Goal: Task Accomplishment & Management: Manage account settings

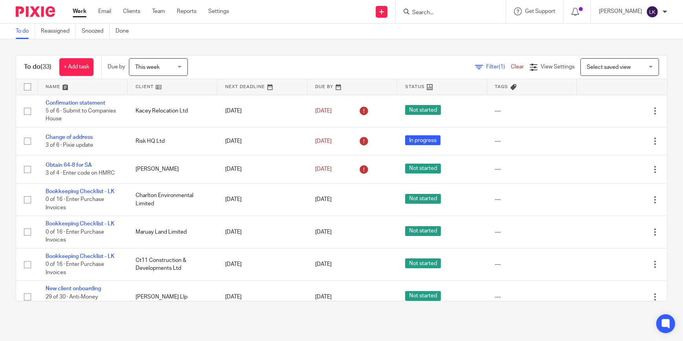
click at [449, 13] on input "Search" at bounding box center [446, 12] width 71 height 7
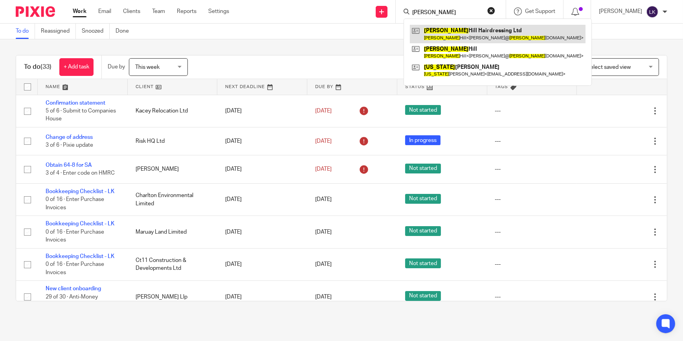
type input "georgina"
click at [460, 28] on link at bounding box center [498, 34] width 176 height 18
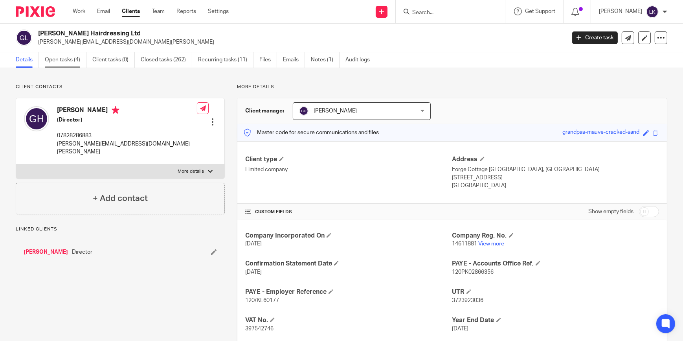
click at [74, 57] on link "Open tasks (4)" at bounding box center [66, 59] width 42 height 15
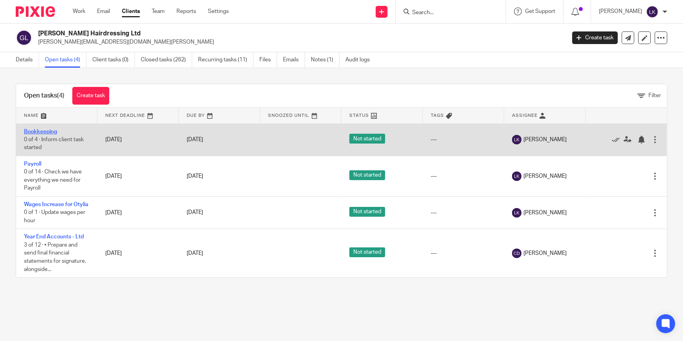
click at [42, 131] on link "Bookkeeping" at bounding box center [40, 132] width 33 height 6
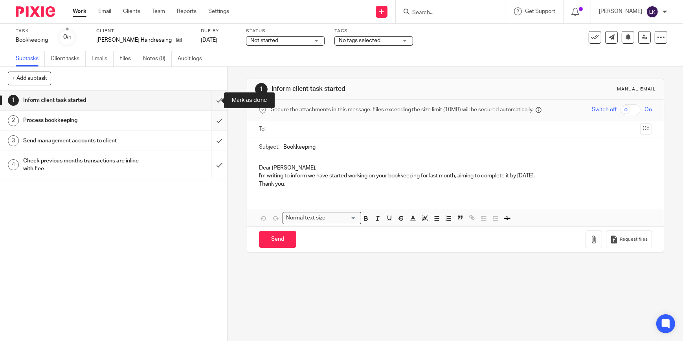
drag, startPoint x: 215, startPoint y: 99, endPoint x: 213, endPoint y: 121, distance: 22.4
click at [215, 99] on input "submit" at bounding box center [113, 100] width 227 height 20
click at [213, 121] on input "submit" at bounding box center [113, 120] width 227 height 20
click at [212, 134] on input "submit" at bounding box center [113, 141] width 227 height 20
click at [212, 169] on input "submit" at bounding box center [113, 165] width 227 height 28
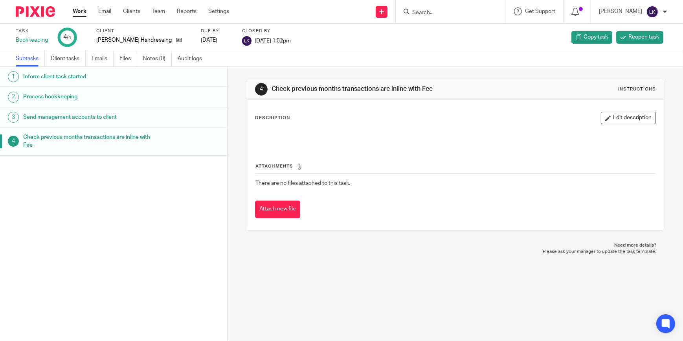
click at [447, 11] on input "Search" at bounding box center [446, 12] width 71 height 7
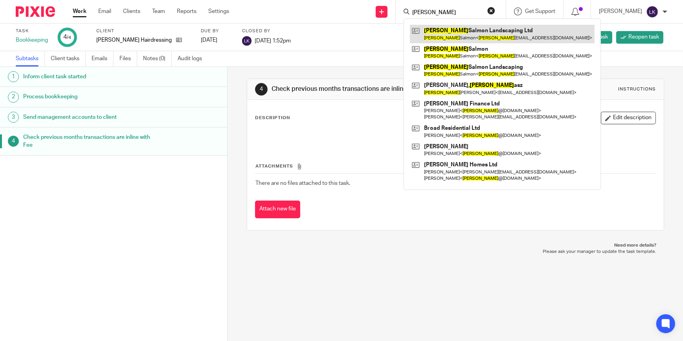
type input "tom"
click at [452, 33] on link at bounding box center [502, 34] width 185 height 18
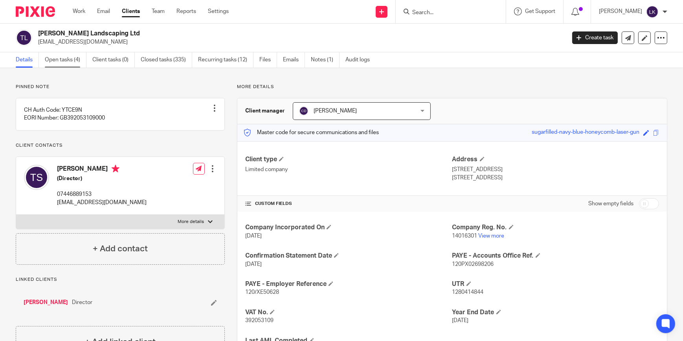
click at [71, 63] on link "Open tasks (4)" at bounding box center [66, 59] width 42 height 15
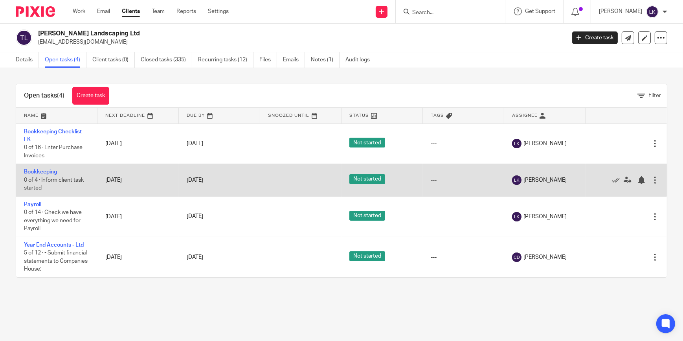
click at [43, 171] on link "Bookkeeping" at bounding box center [40, 172] width 33 height 6
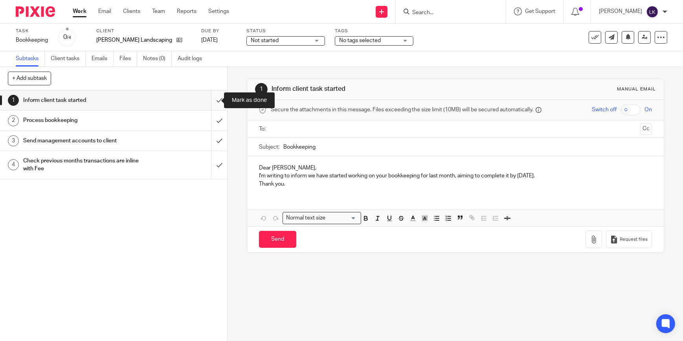
click at [213, 105] on input "submit" at bounding box center [113, 100] width 227 height 20
click at [213, 122] on input "submit" at bounding box center [113, 120] width 227 height 20
click at [212, 137] on input "submit" at bounding box center [113, 141] width 227 height 20
click at [212, 168] on input "submit" at bounding box center [113, 165] width 227 height 28
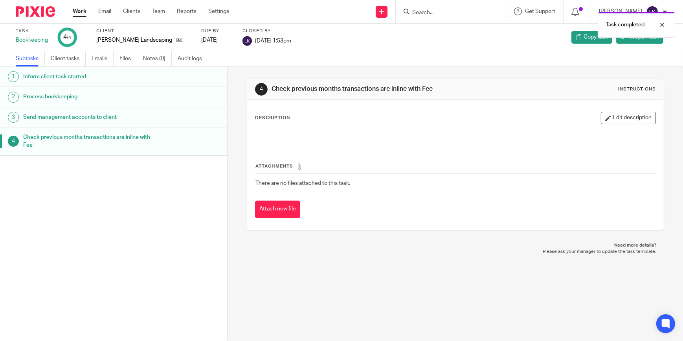
click at [174, 39] on div "[PERSON_NAME] Landscaping Ltd" at bounding box center [143, 40] width 95 height 8
click at [176, 42] on icon at bounding box center [179, 40] width 6 height 6
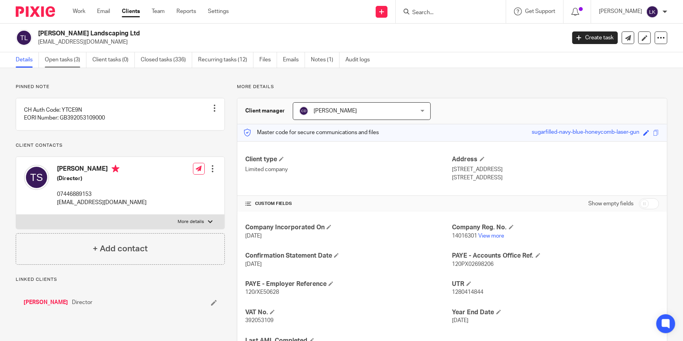
click at [68, 61] on link "Open tasks (3)" at bounding box center [66, 59] width 42 height 15
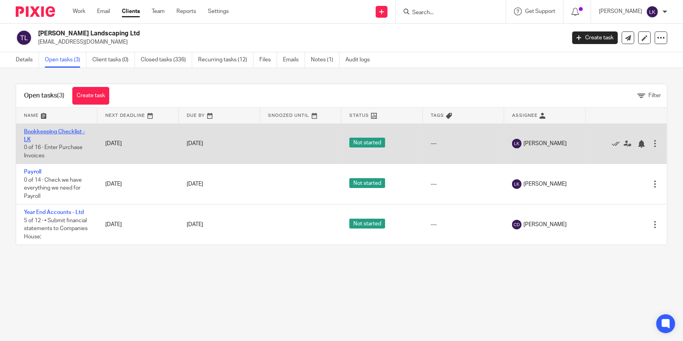
click at [47, 130] on link "Bookkeeping Checklist - LK" at bounding box center [54, 135] width 61 height 13
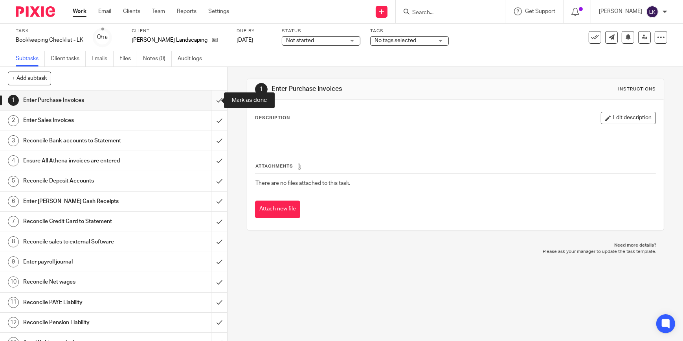
click at [216, 101] on input "submit" at bounding box center [113, 100] width 227 height 20
click at [216, 121] on input "submit" at bounding box center [113, 120] width 227 height 20
click at [213, 138] on input "submit" at bounding box center [113, 141] width 227 height 20
click at [212, 162] on input "submit" at bounding box center [113, 161] width 227 height 20
click at [212, 180] on input "submit" at bounding box center [113, 181] width 227 height 20
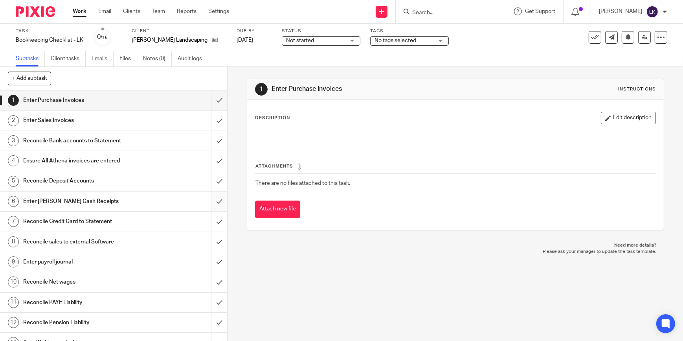
click at [213, 204] on input "submit" at bounding box center [113, 201] width 227 height 20
click at [212, 218] on input "submit" at bounding box center [113, 221] width 227 height 20
click at [211, 240] on input "submit" at bounding box center [113, 242] width 227 height 20
click at [213, 267] on input "submit" at bounding box center [113, 262] width 227 height 20
click at [211, 282] on input "submit" at bounding box center [113, 282] width 227 height 20
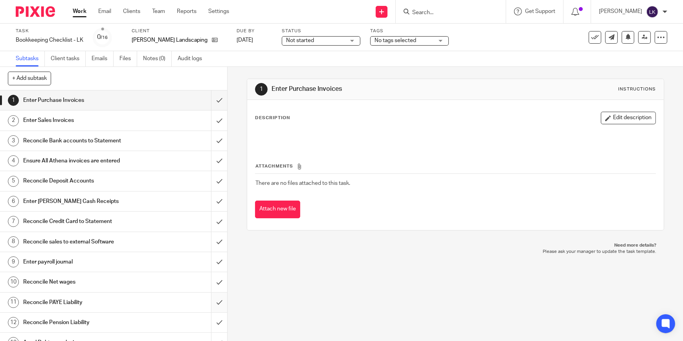
click at [213, 297] on input "submit" at bounding box center [113, 302] width 227 height 20
click at [209, 320] on input "submit" at bounding box center [113, 322] width 227 height 20
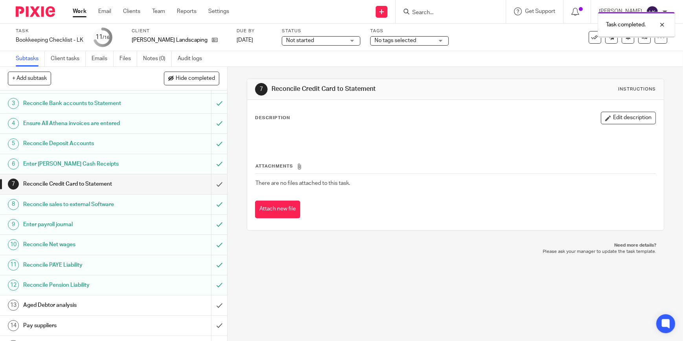
scroll to position [80, 0]
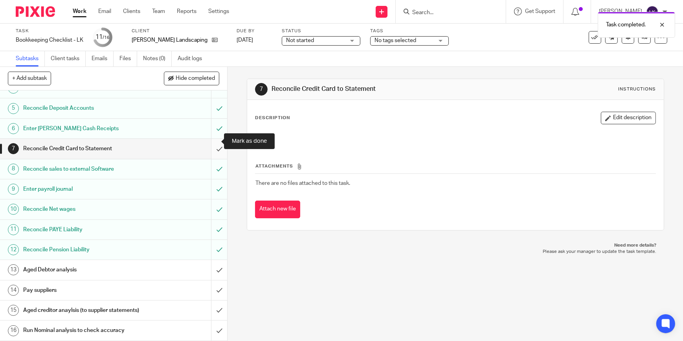
click at [212, 141] on input "submit" at bounding box center [113, 149] width 227 height 20
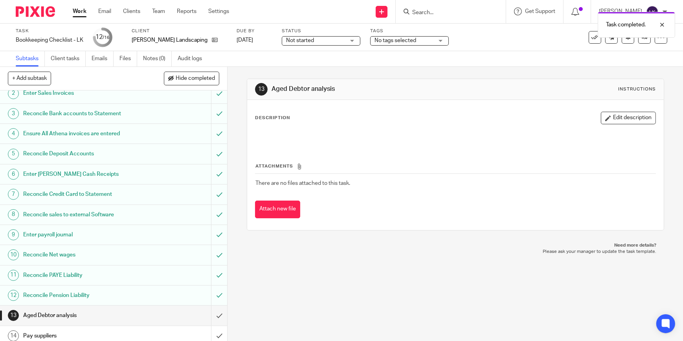
scroll to position [80, 0]
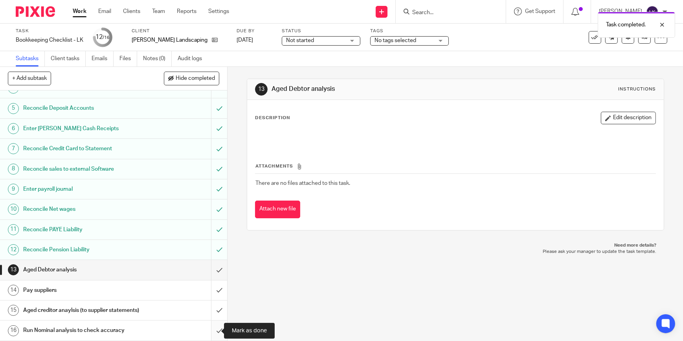
click at [213, 328] on input "submit" at bounding box center [113, 330] width 227 height 20
click at [213, 302] on input "submit" at bounding box center [113, 310] width 227 height 20
click at [212, 280] on input "submit" at bounding box center [113, 290] width 227 height 20
click at [209, 263] on input "submit" at bounding box center [113, 270] width 227 height 20
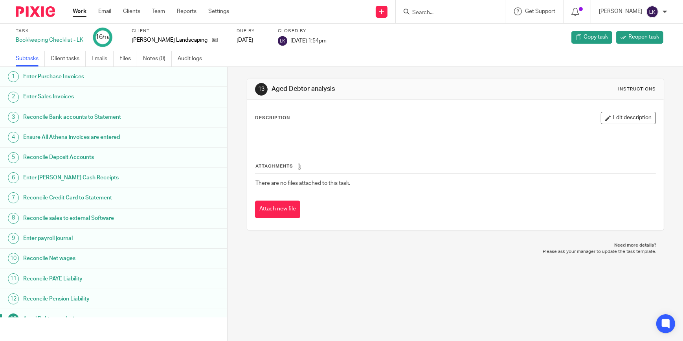
click at [79, 15] on link "Work" at bounding box center [80, 11] width 14 height 8
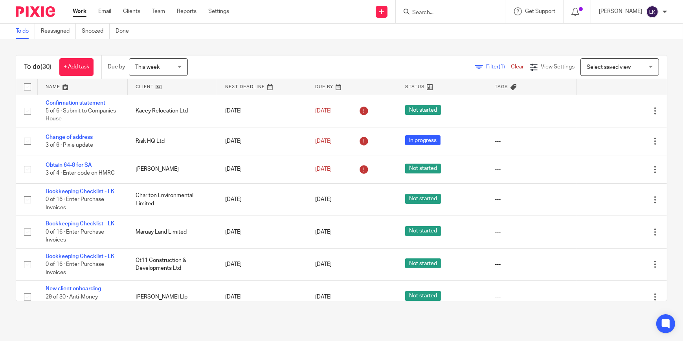
click at [457, 13] on input "Search" at bounding box center [446, 12] width 71 height 7
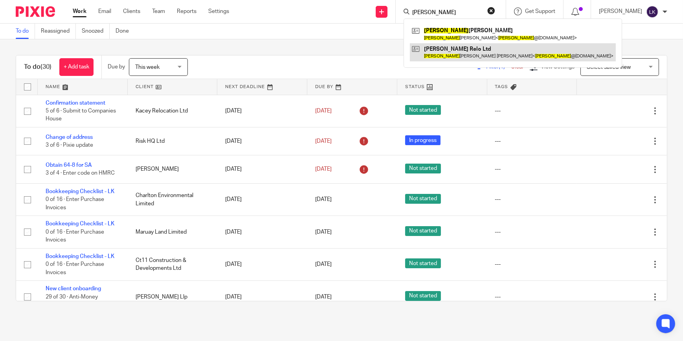
type input "nathan"
click at [460, 48] on link at bounding box center [513, 52] width 206 height 18
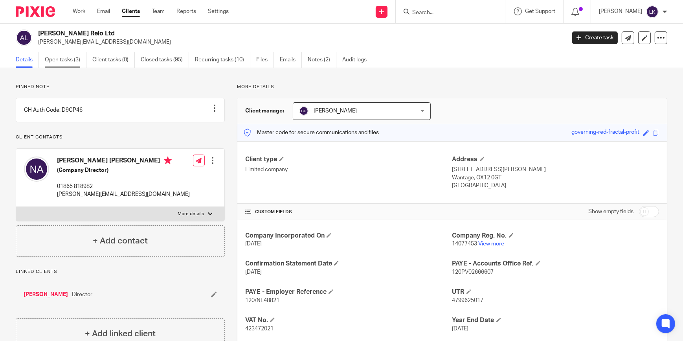
click at [85, 64] on link "Open tasks (3)" at bounding box center [66, 59] width 42 height 15
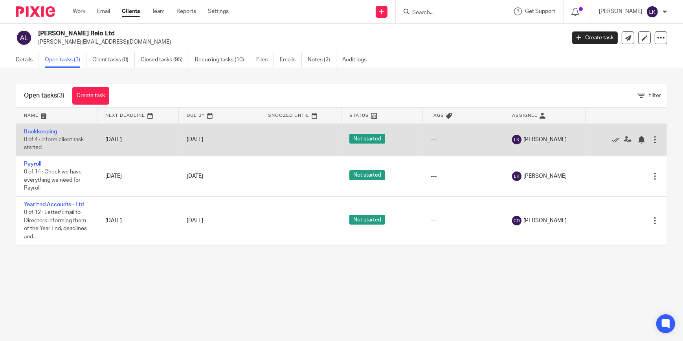
click at [50, 132] on link "Bookkeeping" at bounding box center [40, 132] width 33 height 6
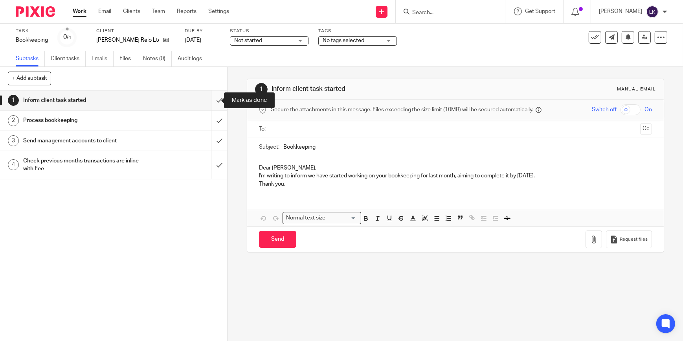
click at [215, 100] on input "submit" at bounding box center [113, 100] width 227 height 20
click at [216, 120] on input "submit" at bounding box center [113, 120] width 227 height 20
click at [214, 139] on input "submit" at bounding box center [113, 141] width 227 height 20
click at [214, 161] on input "submit" at bounding box center [113, 165] width 227 height 28
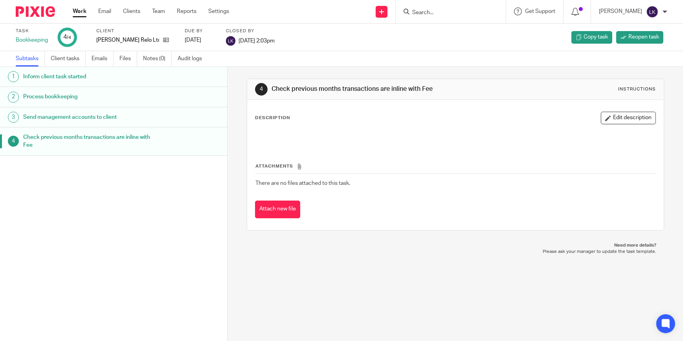
click at [430, 14] on input "Search" at bounding box center [446, 12] width 71 height 7
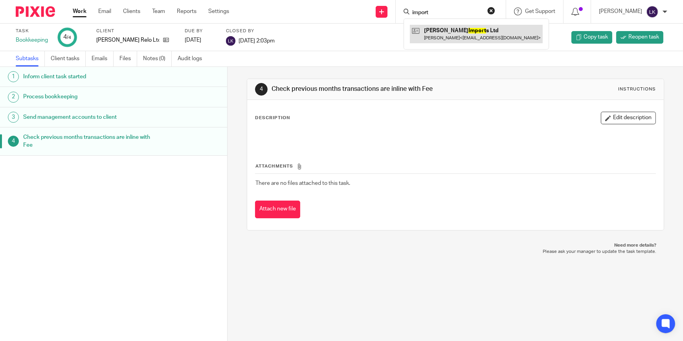
type input "import"
click at [460, 33] on link at bounding box center [476, 34] width 133 height 18
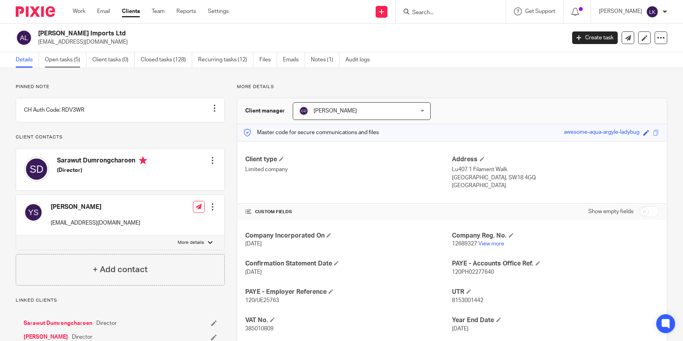
click at [58, 62] on link "Open tasks (5)" at bounding box center [66, 59] width 42 height 15
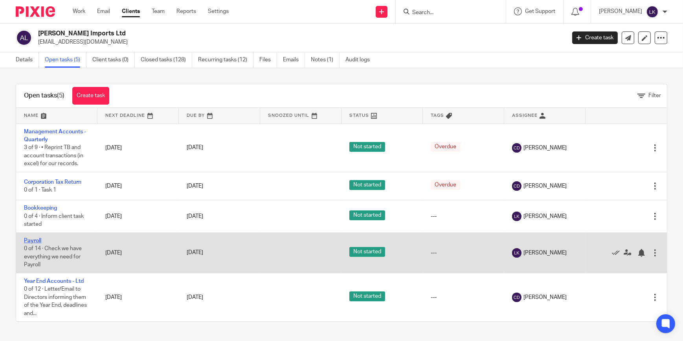
click at [30, 240] on link "Payroll" at bounding box center [32, 241] width 17 height 6
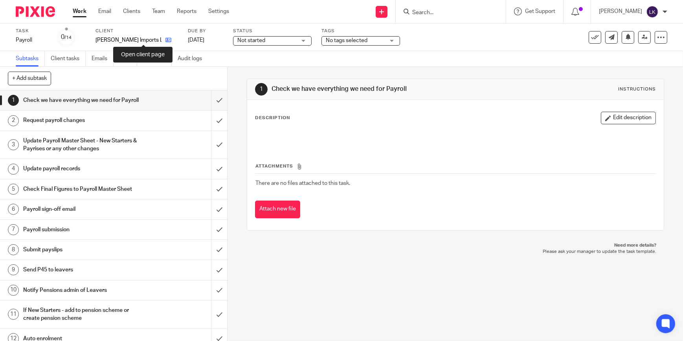
click at [165, 38] on icon at bounding box center [168, 40] width 6 height 6
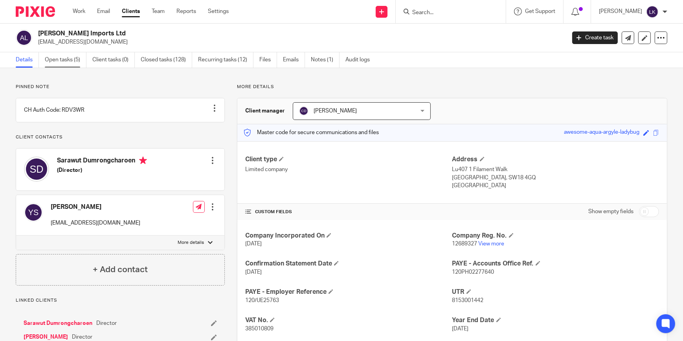
click at [59, 60] on link "Open tasks (5)" at bounding box center [66, 59] width 42 height 15
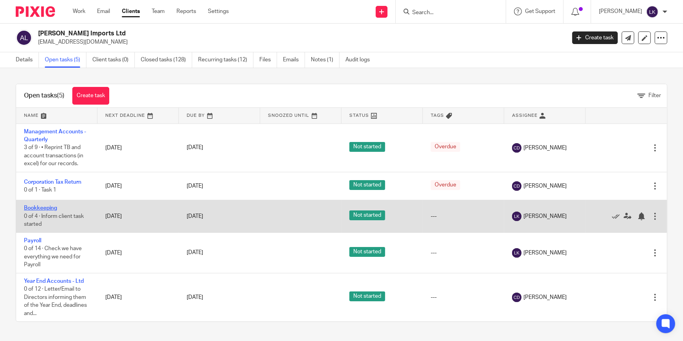
click at [46, 208] on link "Bookkeeping" at bounding box center [40, 208] width 33 height 6
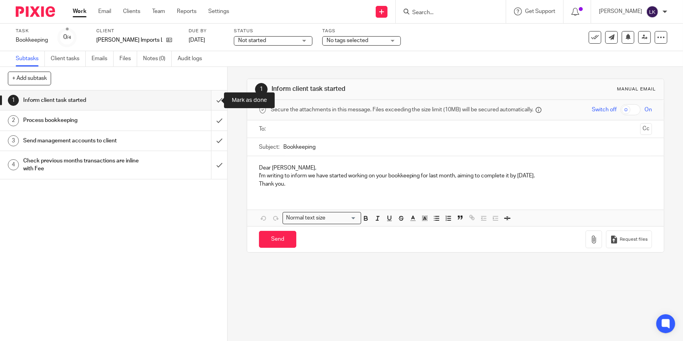
click at [211, 99] on input "submit" at bounding box center [113, 100] width 227 height 20
click at [213, 118] on input "submit" at bounding box center [113, 120] width 227 height 20
click at [212, 134] on input "submit" at bounding box center [113, 141] width 227 height 20
click at [212, 169] on input "submit" at bounding box center [113, 165] width 227 height 28
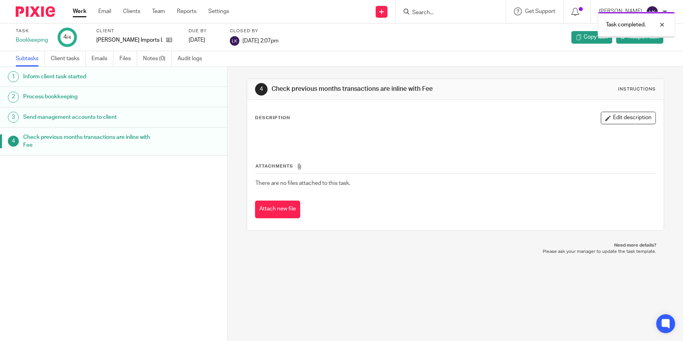
click at [77, 13] on link "Work" at bounding box center [80, 11] width 14 height 8
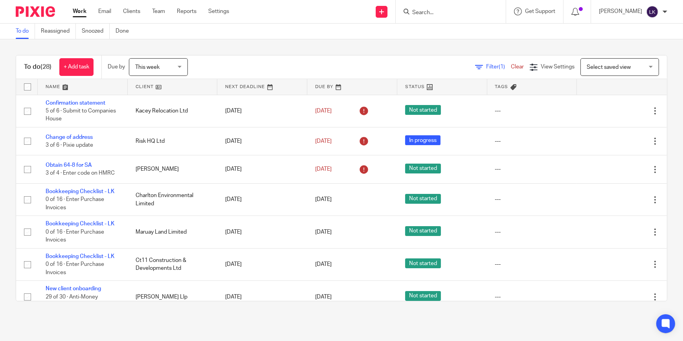
click at [434, 11] on input "Search" at bounding box center [446, 12] width 71 height 7
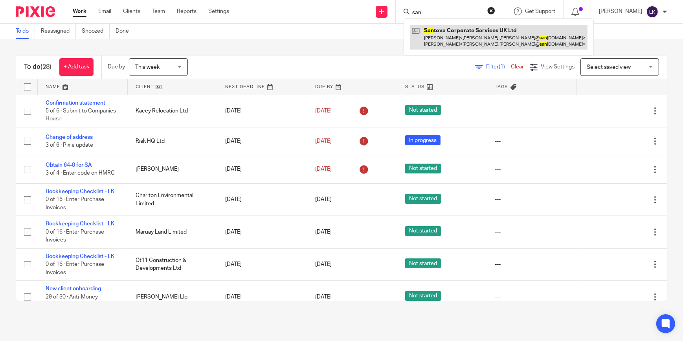
type input "san"
click at [447, 30] on link at bounding box center [499, 37] width 178 height 24
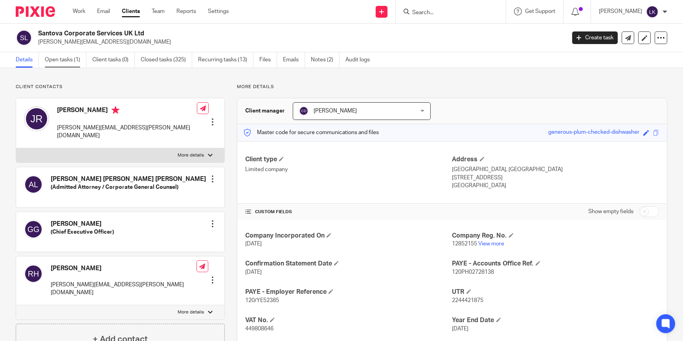
click at [70, 62] on link "Open tasks (1)" at bounding box center [66, 59] width 42 height 15
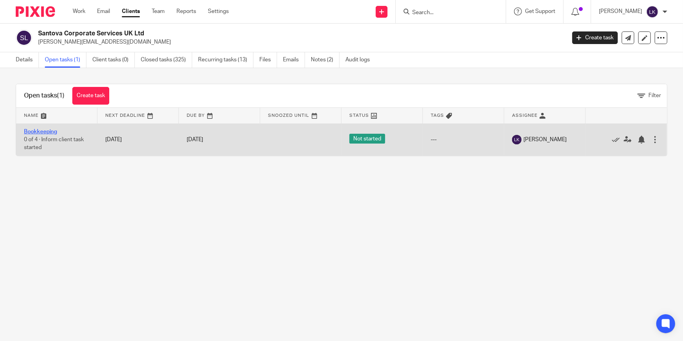
click at [40, 130] on link "Bookkeeping" at bounding box center [40, 132] width 33 height 6
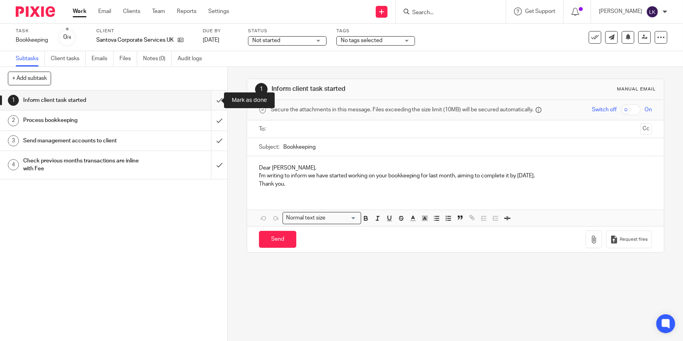
click at [207, 101] on input "submit" at bounding box center [113, 100] width 227 height 20
click at [214, 120] on input "submit" at bounding box center [113, 120] width 227 height 20
click at [209, 141] on input "submit" at bounding box center [113, 141] width 227 height 20
click at [212, 161] on input "submit" at bounding box center [113, 165] width 227 height 28
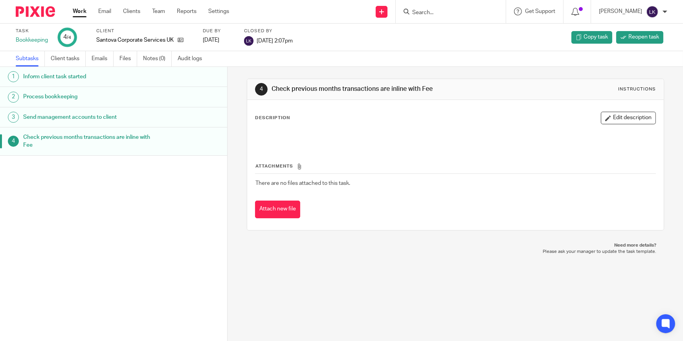
click at [436, 11] on input "Search" at bounding box center [446, 12] width 71 height 7
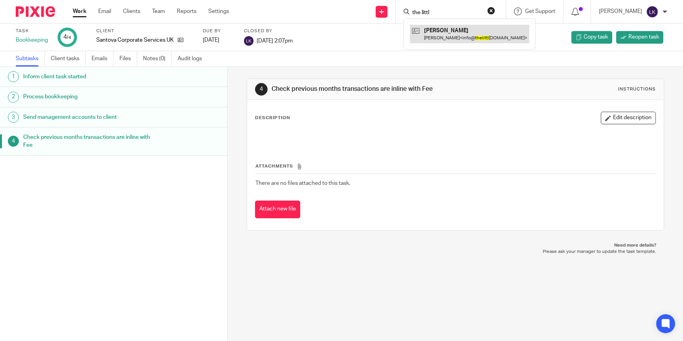
type input "the littl"
click at [448, 39] on link at bounding box center [469, 34] width 119 height 18
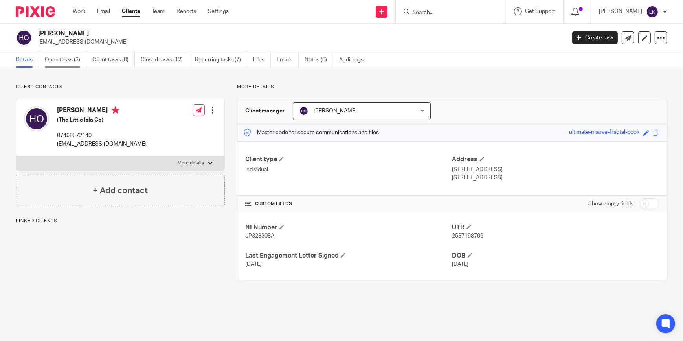
click at [54, 64] on link "Open tasks (3)" at bounding box center [66, 59] width 42 height 15
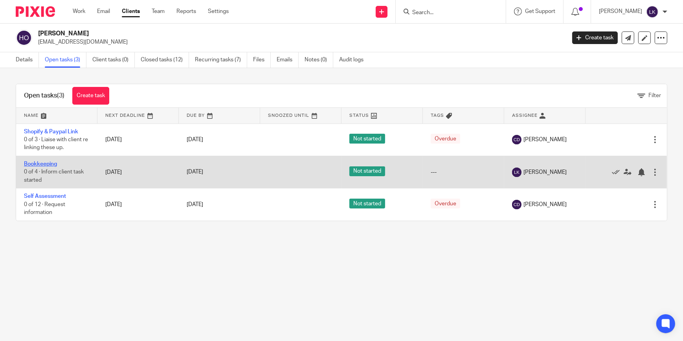
click at [48, 163] on link "Bookkeeping" at bounding box center [40, 164] width 33 height 6
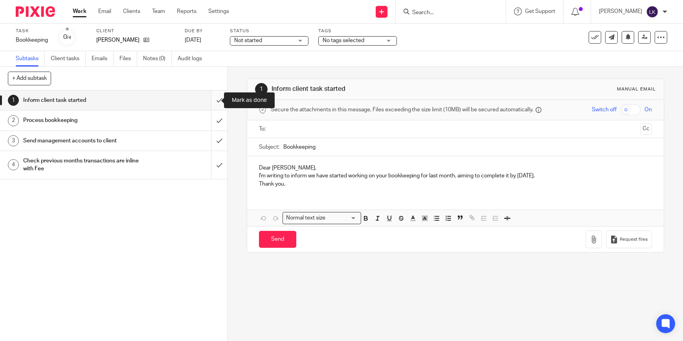
click at [216, 102] on input "submit" at bounding box center [113, 100] width 227 height 20
click at [213, 125] on input "submit" at bounding box center [113, 120] width 227 height 20
click at [212, 136] on input "submit" at bounding box center [113, 141] width 227 height 20
click at [208, 180] on div "1 Inform client task started 2 Process bookkeeping 3 Send management accounts t…" at bounding box center [113, 215] width 227 height 250
click at [211, 165] on input "submit" at bounding box center [113, 165] width 227 height 28
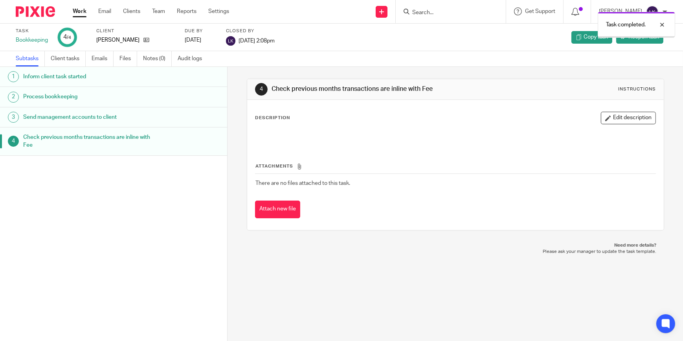
click at [80, 11] on link "Work" at bounding box center [80, 11] width 14 height 8
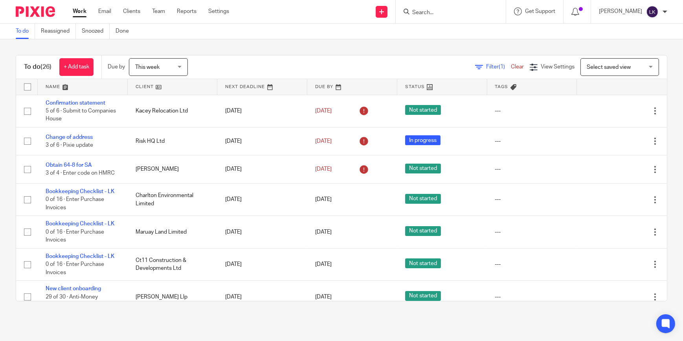
click at [436, 9] on input "Search" at bounding box center [446, 12] width 71 height 7
type input "mauray"
click at [438, 31] on link at bounding box center [458, 31] width 97 height 12
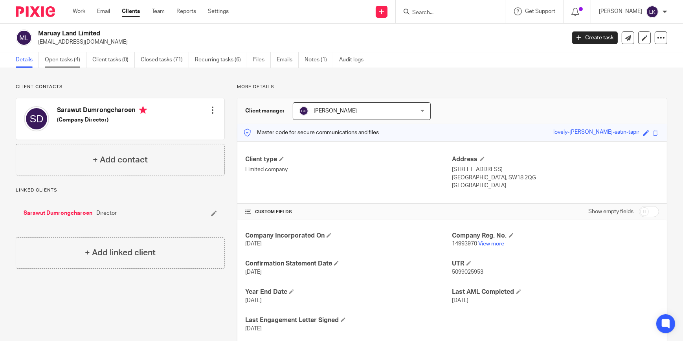
click at [80, 63] on link "Open tasks (4)" at bounding box center [66, 59] width 42 height 15
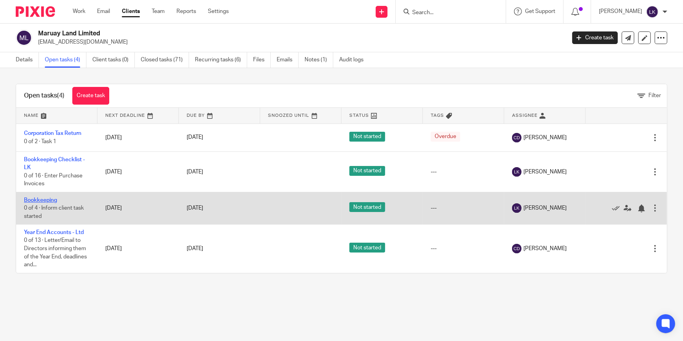
click at [47, 199] on link "Bookkeeping" at bounding box center [40, 200] width 33 height 6
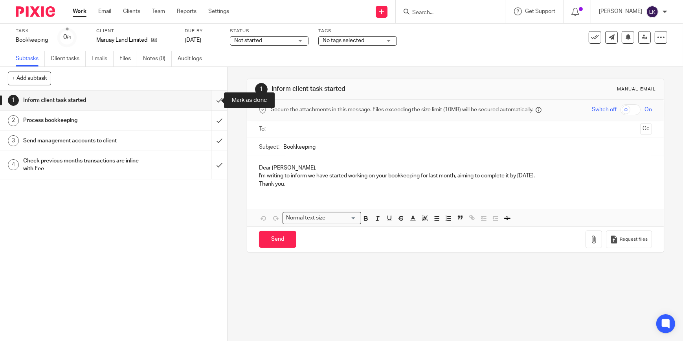
click at [215, 103] on input "submit" at bounding box center [113, 100] width 227 height 20
click at [212, 126] on input "submit" at bounding box center [113, 120] width 227 height 20
click at [213, 139] on input "submit" at bounding box center [113, 141] width 227 height 20
click at [215, 157] on input "submit" at bounding box center [113, 165] width 227 height 28
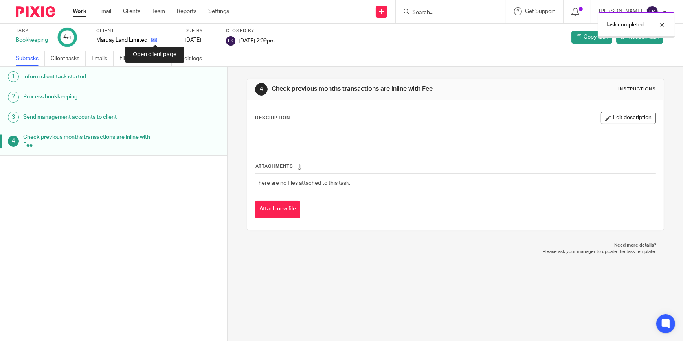
click at [153, 42] on icon at bounding box center [154, 40] width 6 height 6
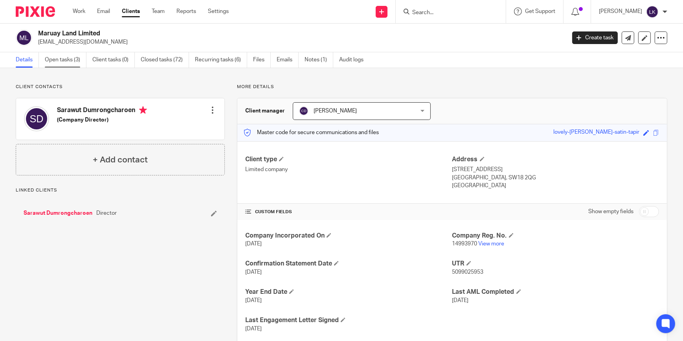
click at [66, 60] on link "Open tasks (3)" at bounding box center [66, 59] width 42 height 15
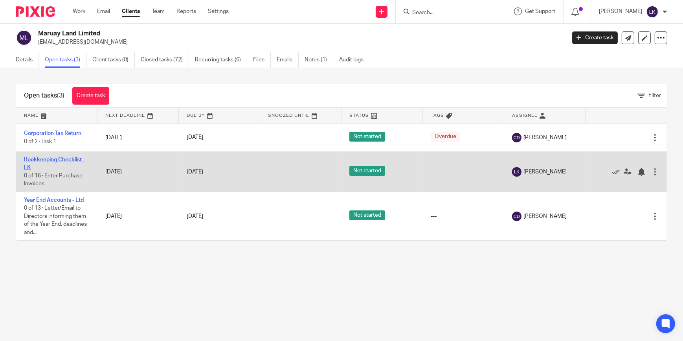
click at [43, 158] on link "Bookkeeping Checklist - LK" at bounding box center [54, 163] width 61 height 13
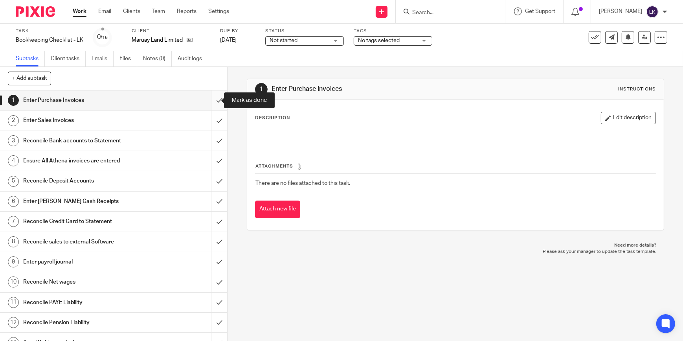
click at [211, 101] on input "submit" at bounding box center [113, 100] width 227 height 20
click at [213, 121] on input "submit" at bounding box center [113, 120] width 227 height 20
click at [212, 144] on input "submit" at bounding box center [113, 141] width 227 height 20
click at [212, 157] on input "submit" at bounding box center [113, 161] width 227 height 20
click at [212, 179] on input "submit" at bounding box center [113, 181] width 227 height 20
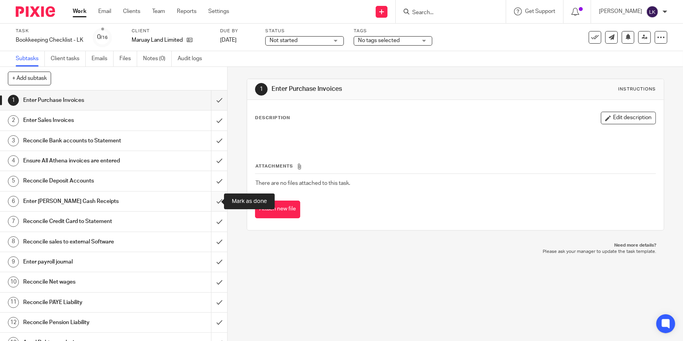
click at [211, 200] on input "submit" at bounding box center [113, 201] width 227 height 20
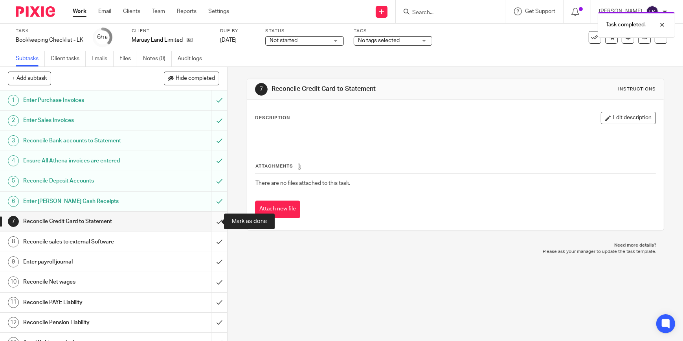
click at [211, 224] on input "submit" at bounding box center [113, 221] width 227 height 20
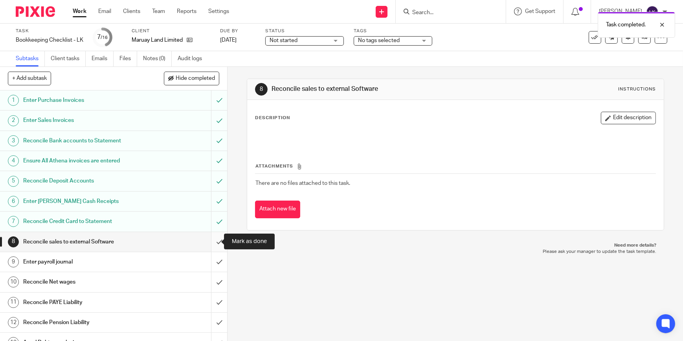
click at [213, 241] on input "submit" at bounding box center [113, 242] width 227 height 20
click at [213, 260] on input "submit" at bounding box center [113, 262] width 227 height 20
click at [213, 281] on input "submit" at bounding box center [113, 282] width 227 height 20
click at [212, 299] on input "submit" at bounding box center [113, 302] width 227 height 20
click at [212, 316] on input "submit" at bounding box center [113, 322] width 227 height 20
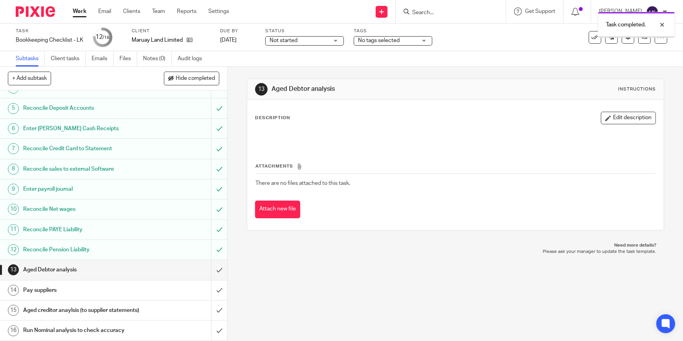
scroll to position [80, 0]
click at [212, 328] on input "submit" at bounding box center [113, 330] width 227 height 20
click at [212, 308] on input "submit" at bounding box center [113, 310] width 227 height 20
click at [213, 281] on input "submit" at bounding box center [113, 290] width 227 height 20
click at [212, 260] on input "submit" at bounding box center [113, 270] width 227 height 20
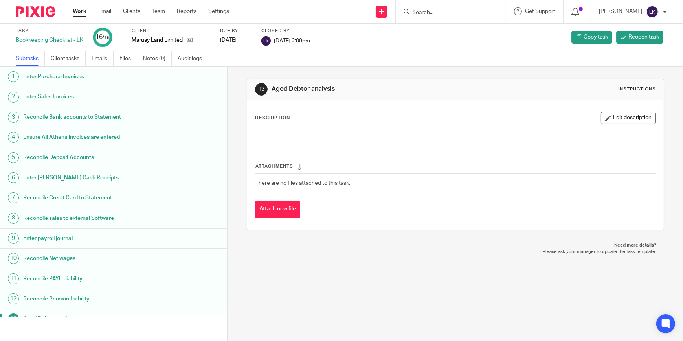
click at [81, 8] on link "Work" at bounding box center [80, 11] width 14 height 8
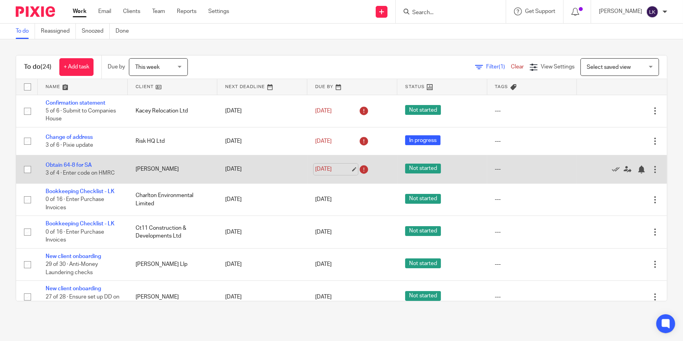
click at [346, 170] on link "22 Sep 2025" at bounding box center [332, 169] width 35 height 8
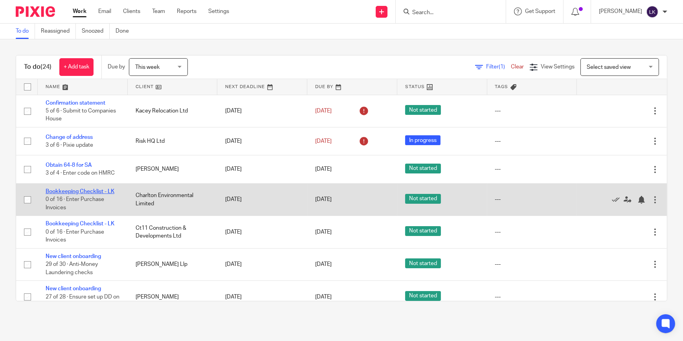
click at [101, 193] on link "Bookkeeping Checklist - LK" at bounding box center [80, 192] width 69 height 6
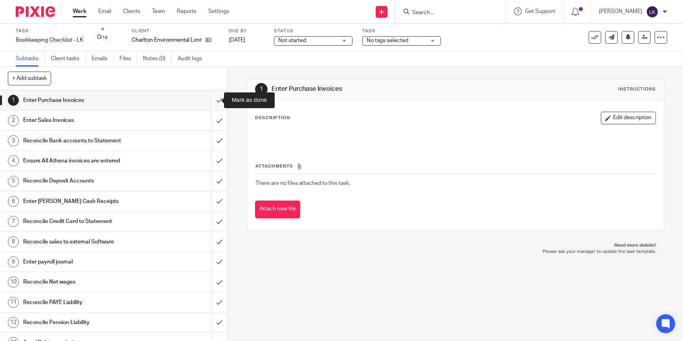
click at [214, 102] on input "submit" at bounding box center [113, 100] width 227 height 20
click at [214, 114] on input "submit" at bounding box center [113, 120] width 227 height 20
click at [214, 140] on input "submit" at bounding box center [113, 141] width 227 height 20
click at [210, 161] on input "submit" at bounding box center [113, 161] width 227 height 20
click at [211, 176] on input "submit" at bounding box center [113, 181] width 227 height 20
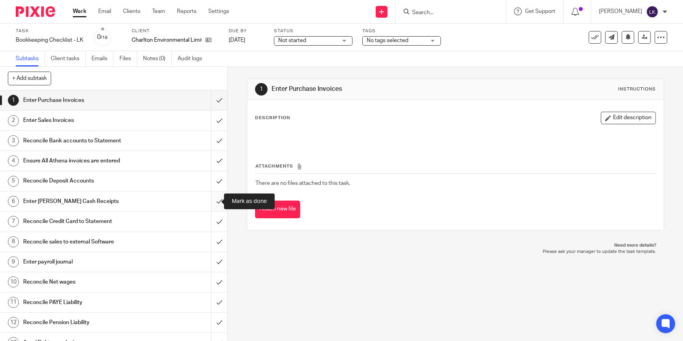
click at [212, 196] on input "submit" at bounding box center [113, 201] width 227 height 20
drag, startPoint x: 212, startPoint y: 224, endPoint x: 213, endPoint y: 231, distance: 7.2
click at [213, 225] on input "submit" at bounding box center [113, 221] width 227 height 20
click at [213, 236] on input "submit" at bounding box center [113, 242] width 227 height 20
click at [213, 259] on input "submit" at bounding box center [113, 262] width 227 height 20
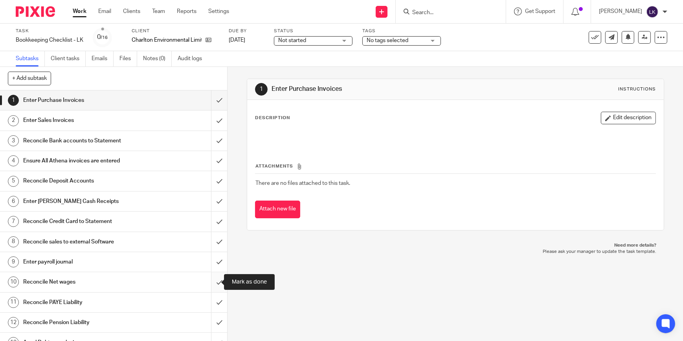
click at [214, 275] on input "submit" at bounding box center [113, 282] width 227 height 20
click at [212, 300] on input "submit" at bounding box center [113, 302] width 227 height 20
click at [212, 317] on input "submit" at bounding box center [113, 322] width 227 height 20
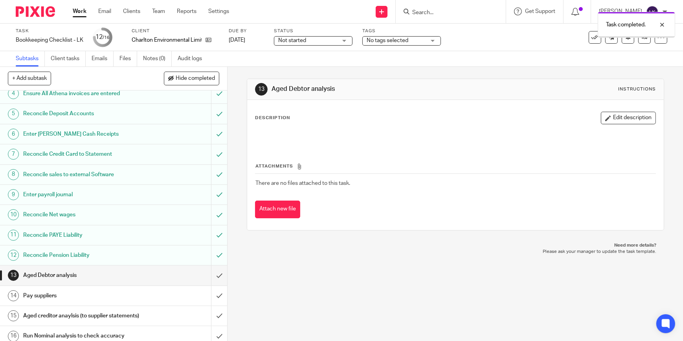
scroll to position [80, 0]
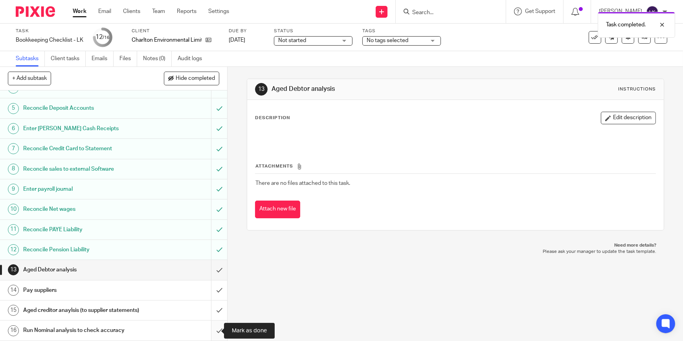
click at [212, 327] on input "submit" at bounding box center [113, 330] width 227 height 20
click at [212, 308] on input "submit" at bounding box center [113, 310] width 227 height 20
click at [212, 284] on input "submit" at bounding box center [113, 290] width 227 height 20
click at [213, 260] on input "submit" at bounding box center [113, 270] width 227 height 20
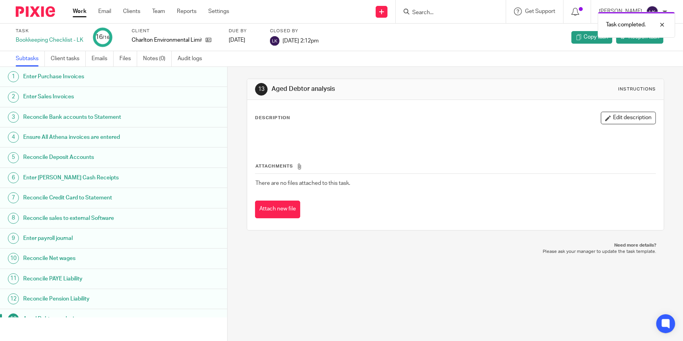
click at [83, 10] on link "Work" at bounding box center [80, 11] width 14 height 8
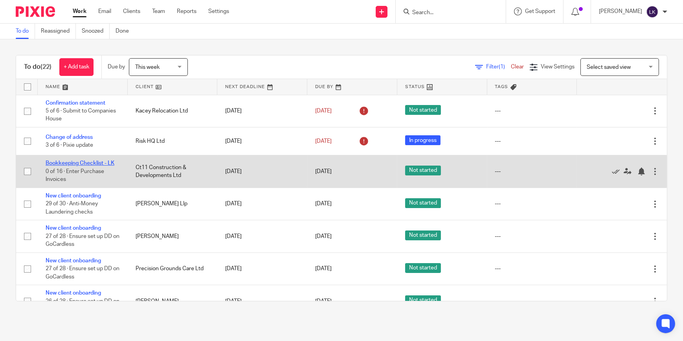
click at [94, 161] on link "Bookkeeping Checklist - LK" at bounding box center [80, 163] width 69 height 6
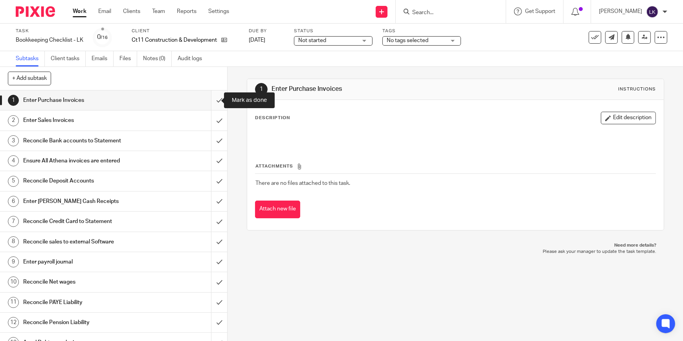
click at [216, 97] on input "submit" at bounding box center [113, 100] width 227 height 20
click at [213, 121] on input "submit" at bounding box center [113, 120] width 227 height 20
click at [214, 135] on input "submit" at bounding box center [113, 141] width 227 height 20
click at [213, 152] on input "submit" at bounding box center [113, 161] width 227 height 20
click at [212, 180] on input "submit" at bounding box center [113, 181] width 227 height 20
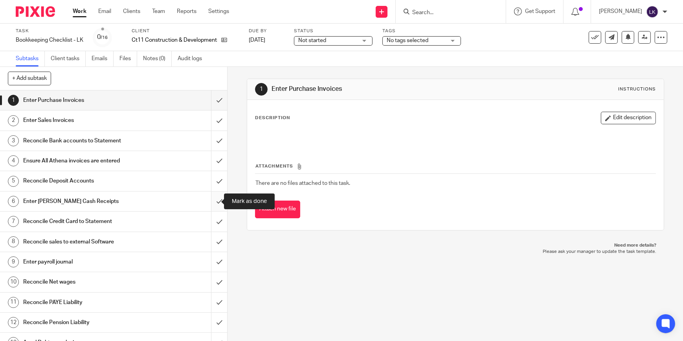
click at [211, 200] on input "submit" at bounding box center [113, 201] width 227 height 20
click at [212, 215] on input "submit" at bounding box center [113, 221] width 227 height 20
click at [211, 240] on input "submit" at bounding box center [113, 242] width 227 height 20
click at [211, 256] on input "submit" at bounding box center [113, 262] width 227 height 20
click at [210, 282] on input "submit" at bounding box center [113, 282] width 227 height 20
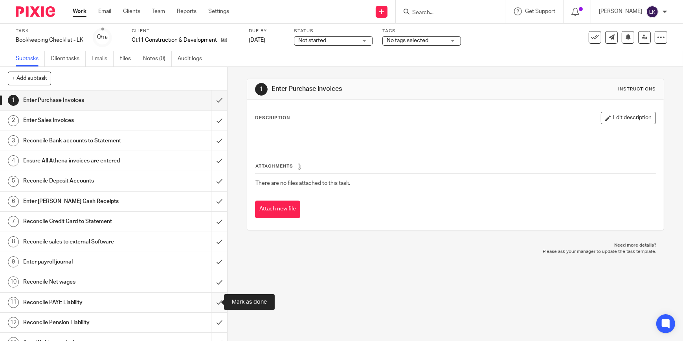
click at [212, 299] on input "submit" at bounding box center [113, 302] width 227 height 20
click at [212, 316] on input "submit" at bounding box center [113, 322] width 227 height 20
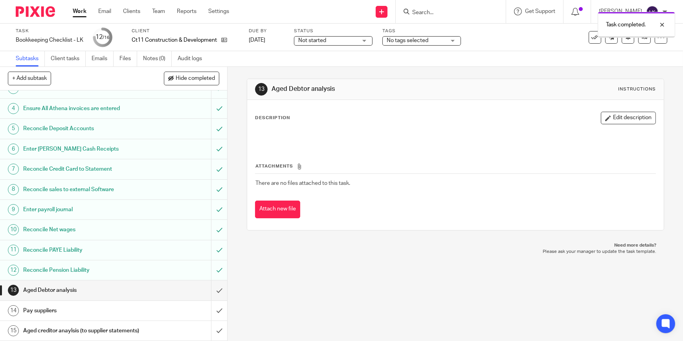
scroll to position [80, 0]
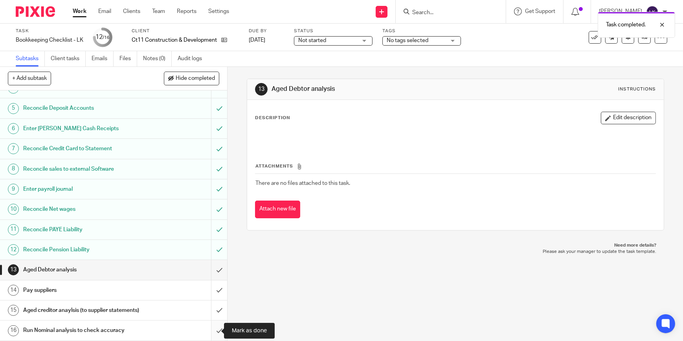
click at [215, 329] on input "submit" at bounding box center [113, 330] width 227 height 20
click at [215, 309] on input "submit" at bounding box center [113, 310] width 227 height 20
click at [213, 280] on input "submit" at bounding box center [113, 290] width 227 height 20
click at [214, 260] on input "submit" at bounding box center [113, 270] width 227 height 20
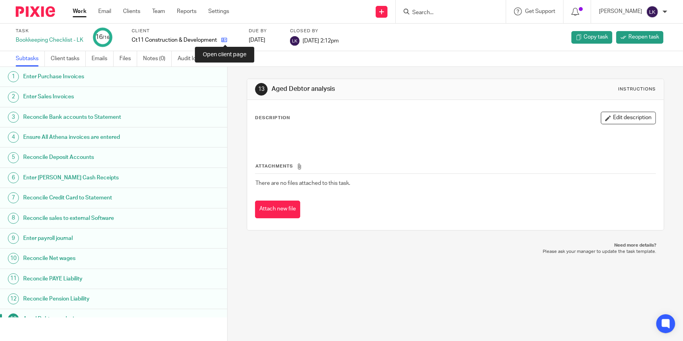
click at [224, 42] on icon at bounding box center [224, 40] width 6 height 6
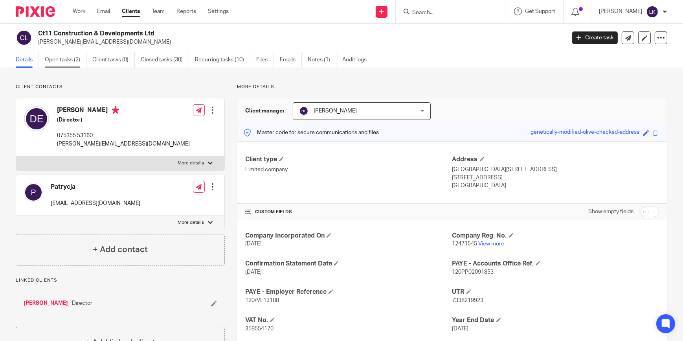
click at [69, 59] on link "Open tasks (2)" at bounding box center [66, 59] width 42 height 15
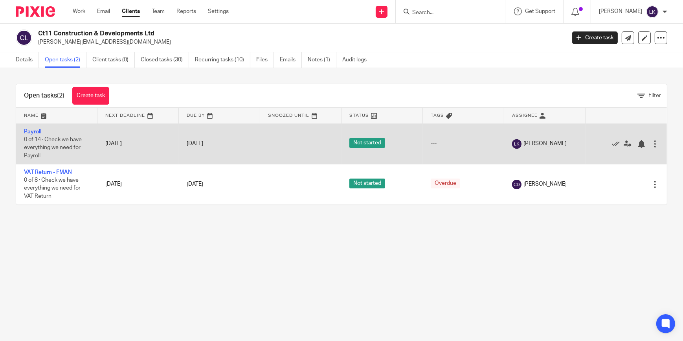
click at [36, 130] on link "Payroll" at bounding box center [32, 132] width 17 height 6
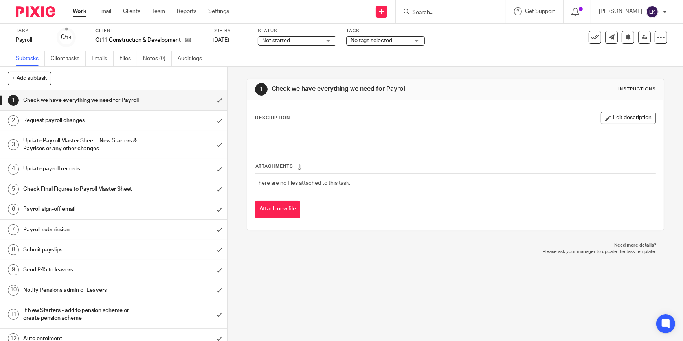
click at [444, 14] on input "Search" at bounding box center [446, 12] width 71 height 7
click at [212, 104] on input "submit" at bounding box center [113, 100] width 227 height 20
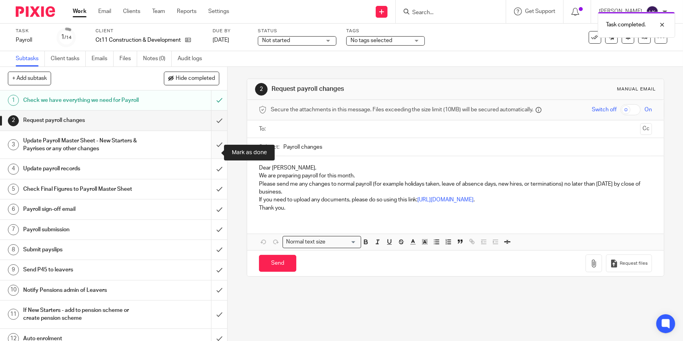
click at [209, 150] on input "submit" at bounding box center [113, 145] width 227 height 28
click at [210, 178] on input "submit" at bounding box center [113, 169] width 227 height 20
click at [208, 199] on input "submit" at bounding box center [113, 189] width 227 height 20
click at [208, 219] on input "submit" at bounding box center [113, 209] width 227 height 20
click at [210, 239] on input "submit" at bounding box center [113, 230] width 227 height 20
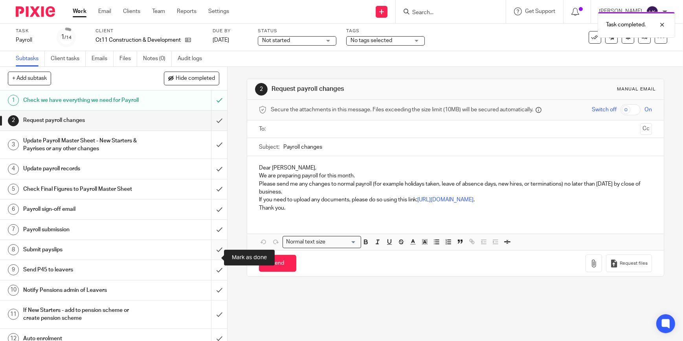
click at [210, 255] on input "submit" at bounding box center [113, 250] width 227 height 20
click at [211, 271] on input "submit" at bounding box center [113, 270] width 227 height 20
click at [211, 300] on input "submit" at bounding box center [113, 290] width 227 height 20
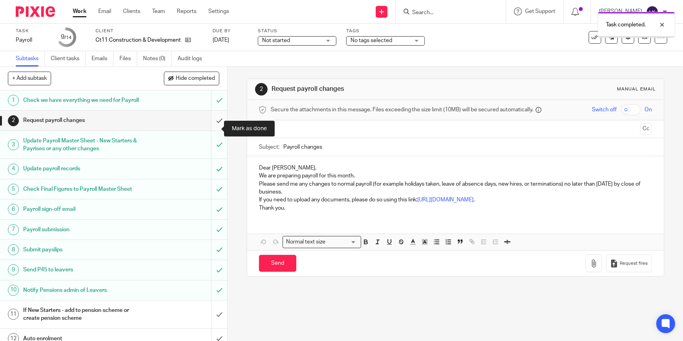
click at [211, 127] on input "submit" at bounding box center [113, 120] width 227 height 20
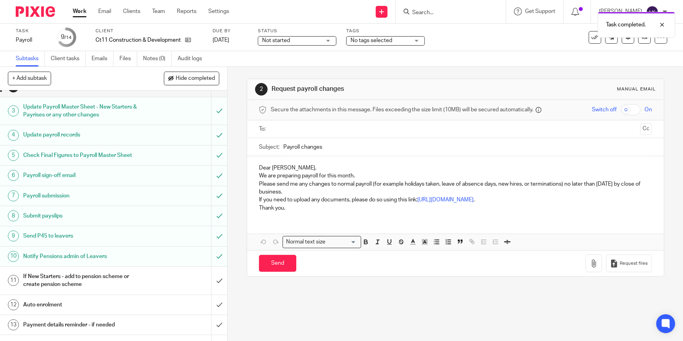
scroll to position [63, 0]
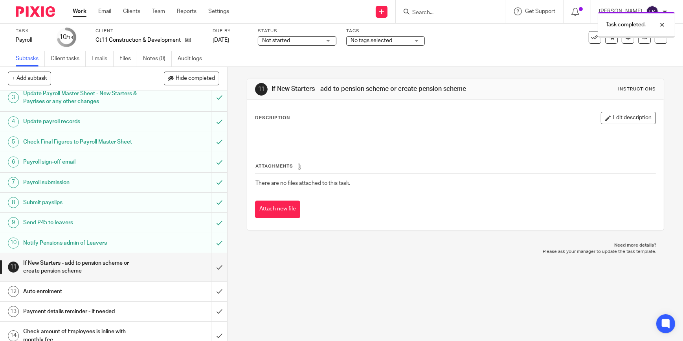
scroll to position [63, 0]
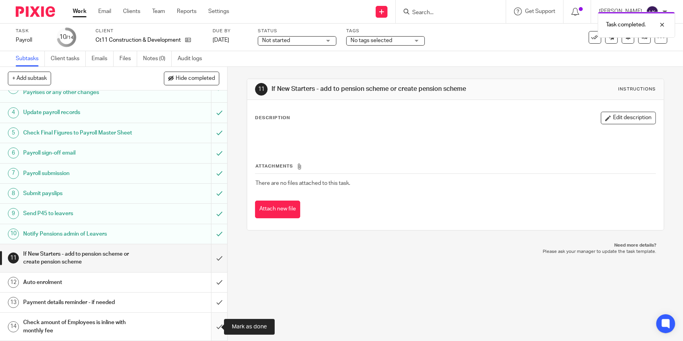
click at [214, 323] on input "submit" at bounding box center [113, 326] width 227 height 28
click at [215, 307] on input "submit" at bounding box center [113, 302] width 227 height 20
click at [216, 287] on input "submit" at bounding box center [113, 282] width 227 height 20
click at [216, 259] on input "submit" at bounding box center [113, 258] width 227 height 28
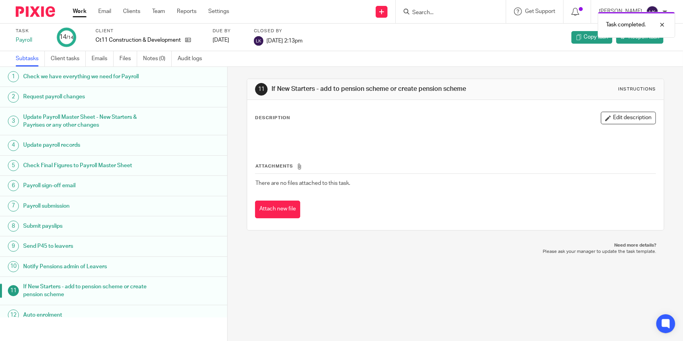
click at [74, 7] on div "Work Email Clients Team Reports Settings Work Email Clients Team Reports Settin…" at bounding box center [153, 11] width 176 height 23
click at [446, 13] on input "Search" at bounding box center [446, 12] width 71 height 7
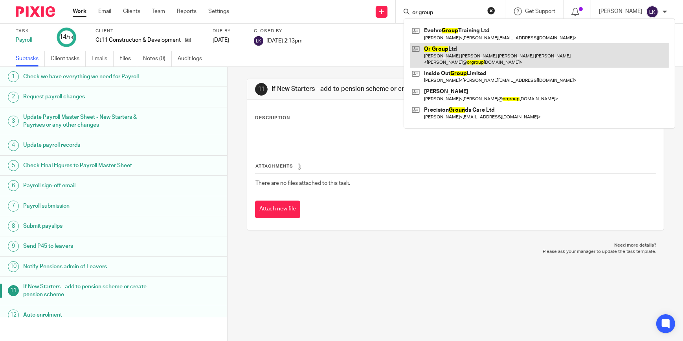
type input "or group"
click at [445, 48] on link at bounding box center [539, 55] width 259 height 24
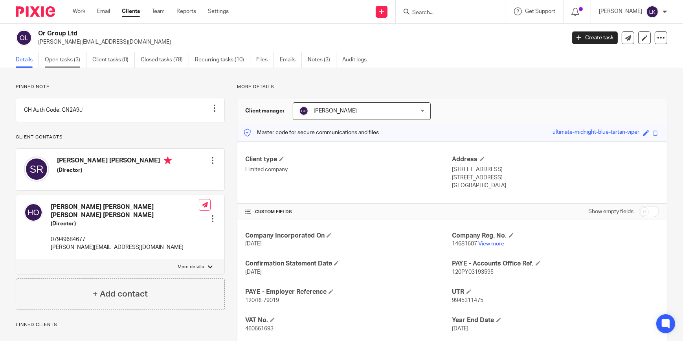
click at [63, 59] on link "Open tasks (3)" at bounding box center [66, 59] width 42 height 15
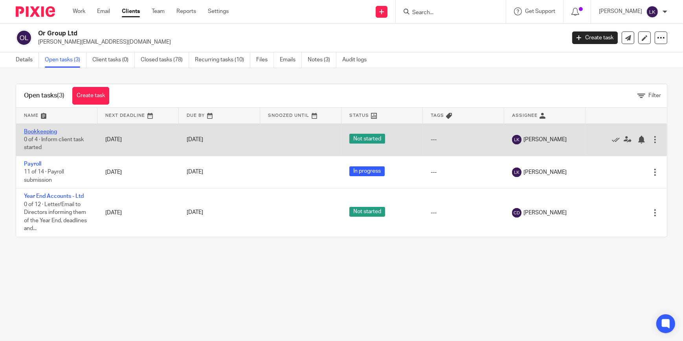
click at [44, 132] on link "Bookkeeping" at bounding box center [40, 132] width 33 height 6
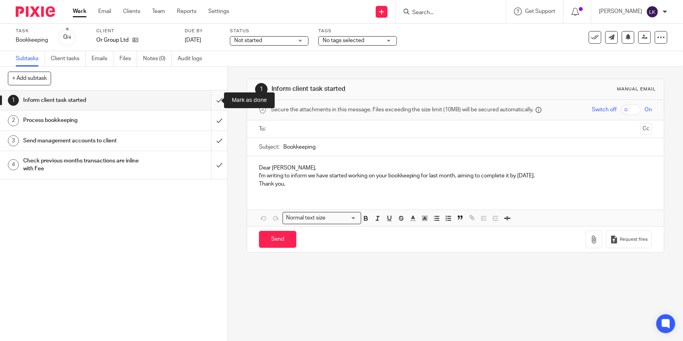
click at [212, 99] on input "submit" at bounding box center [113, 100] width 227 height 20
click at [213, 116] on input "submit" at bounding box center [113, 120] width 227 height 20
click at [210, 137] on input "submit" at bounding box center [113, 141] width 227 height 20
click at [213, 157] on input "submit" at bounding box center [113, 165] width 227 height 28
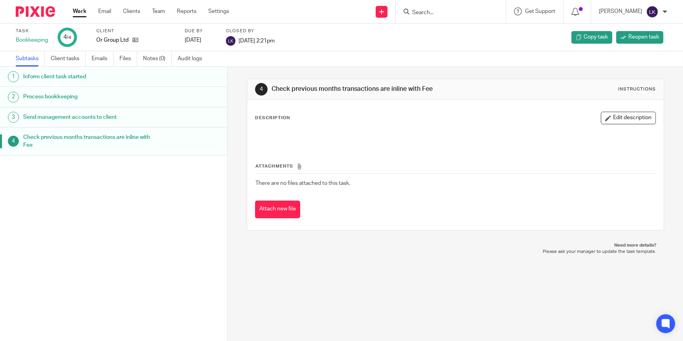
click at [83, 14] on link "Work" at bounding box center [80, 11] width 14 height 8
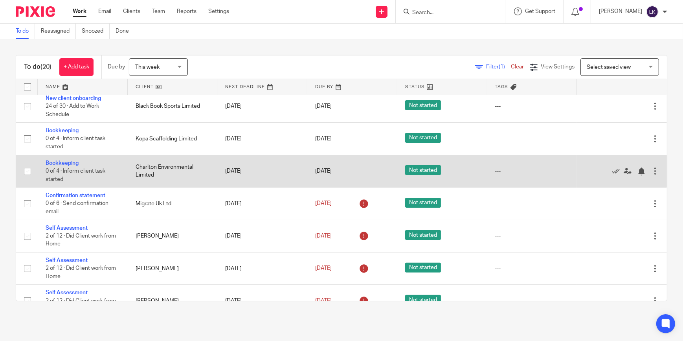
scroll to position [256, 0]
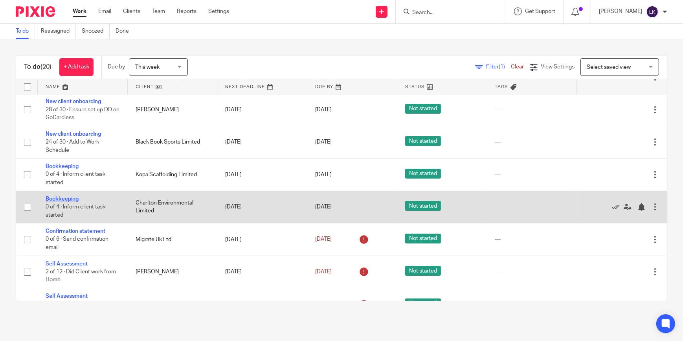
click at [70, 196] on link "Bookkeeping" at bounding box center [62, 199] width 33 height 6
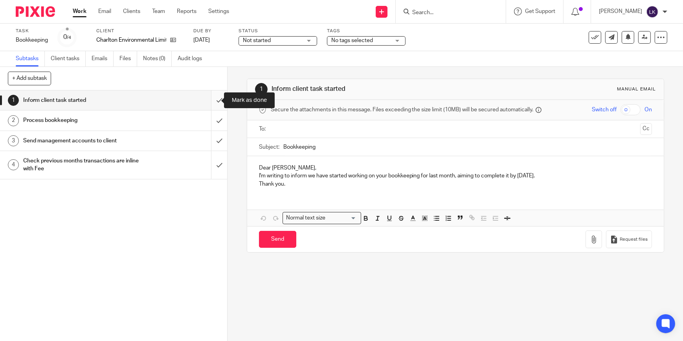
click at [209, 99] on input "submit" at bounding box center [113, 100] width 227 height 20
click at [210, 117] on input "submit" at bounding box center [113, 120] width 227 height 20
click at [215, 139] on input "submit" at bounding box center [113, 141] width 227 height 20
click at [212, 162] on input "submit" at bounding box center [113, 165] width 227 height 28
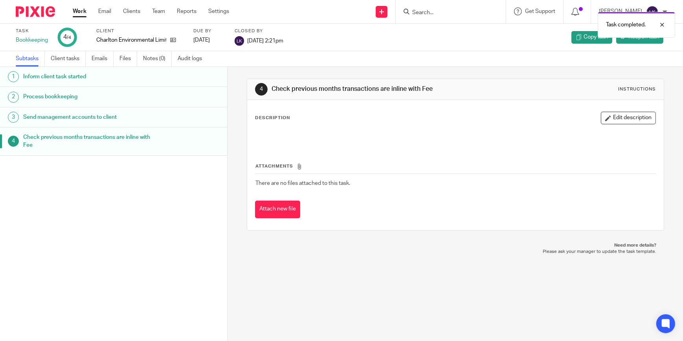
click at [85, 11] on link "Work" at bounding box center [80, 11] width 14 height 8
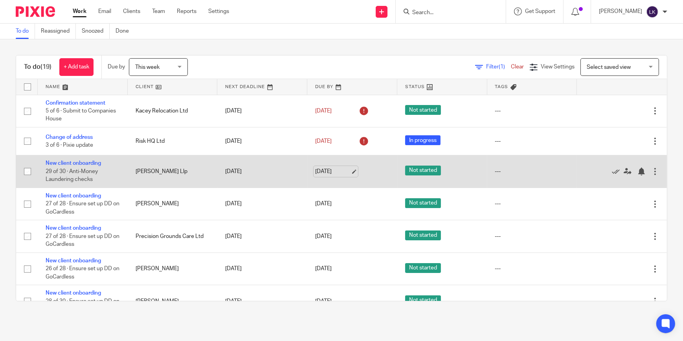
click at [342, 169] on link "[DATE]" at bounding box center [332, 171] width 35 height 8
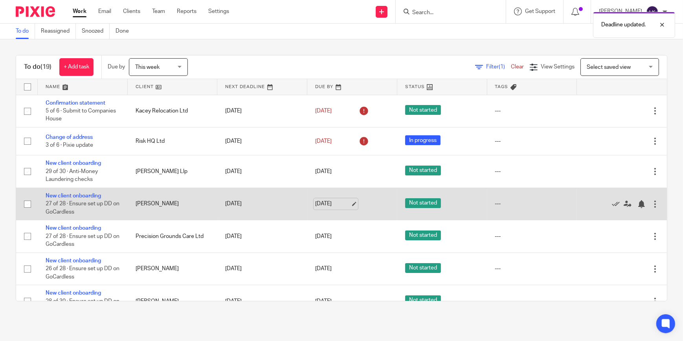
click at [339, 205] on link "[DATE]" at bounding box center [332, 204] width 35 height 8
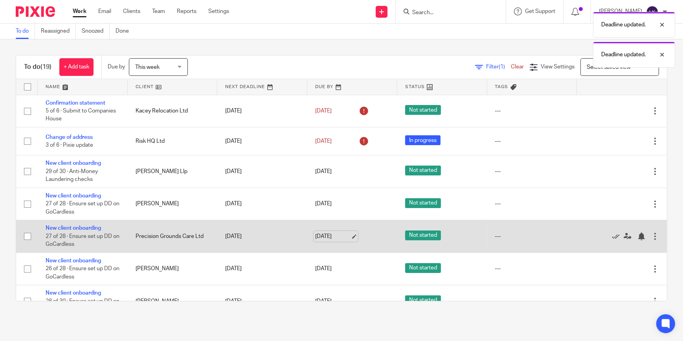
click at [342, 233] on link "[DATE]" at bounding box center [332, 236] width 35 height 8
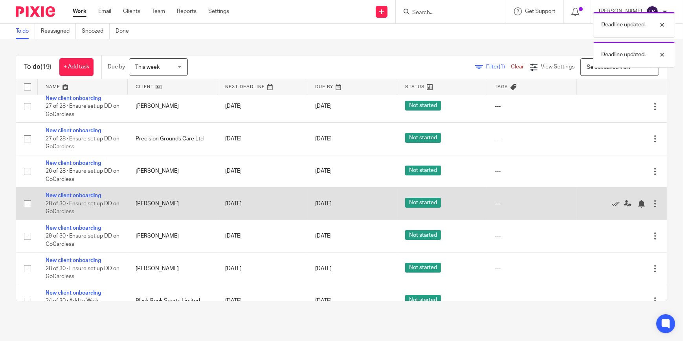
scroll to position [107, 0]
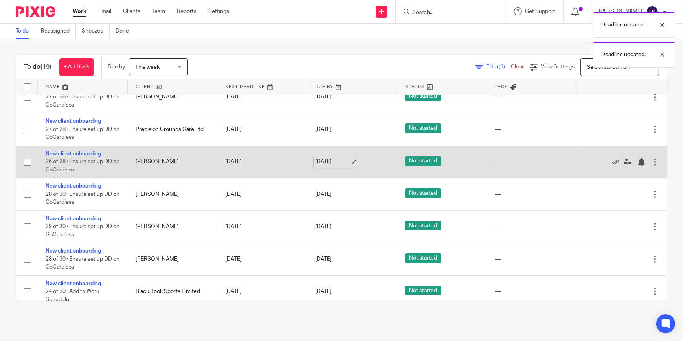
click at [339, 160] on link "[DATE]" at bounding box center [332, 162] width 35 height 8
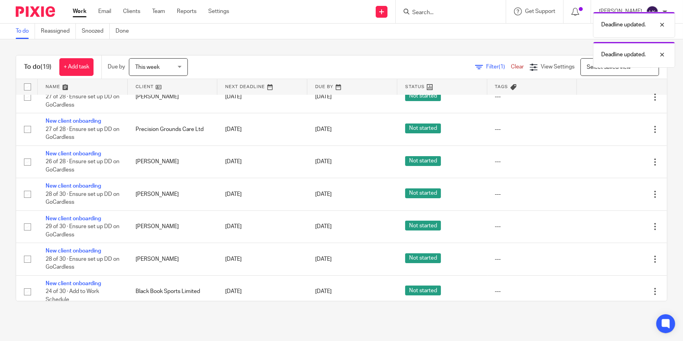
drag, startPoint x: 342, startPoint y: 193, endPoint x: 342, endPoint y: 206, distance: 13.4
click at [341, 193] on link "[DATE]" at bounding box center [332, 194] width 35 height 8
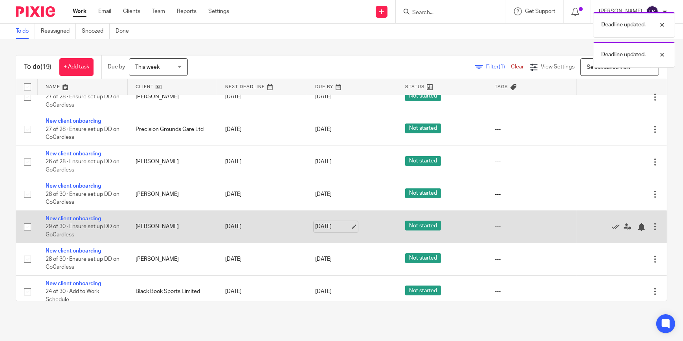
click at [340, 225] on link "[DATE]" at bounding box center [332, 226] width 35 height 8
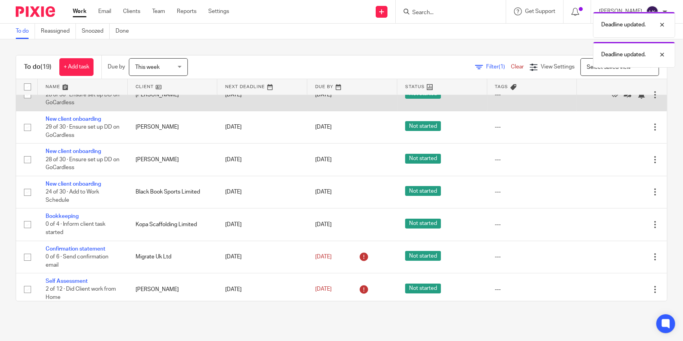
scroll to position [214, 0]
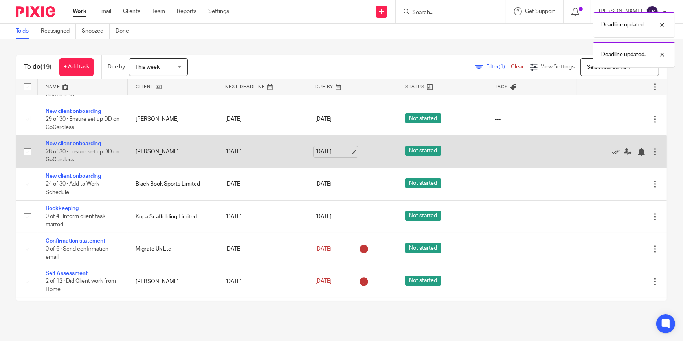
click at [345, 150] on link "[DATE]" at bounding box center [332, 152] width 35 height 8
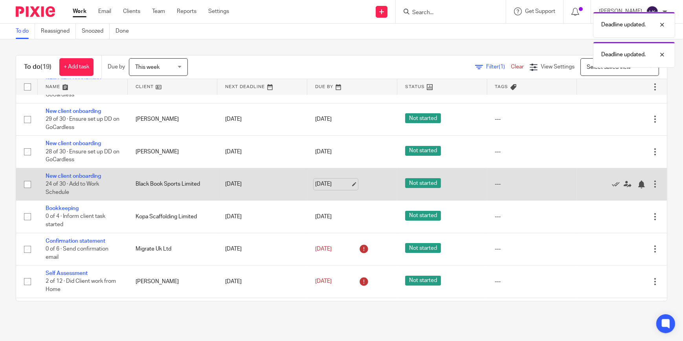
click at [340, 182] on link "[DATE]" at bounding box center [332, 184] width 35 height 8
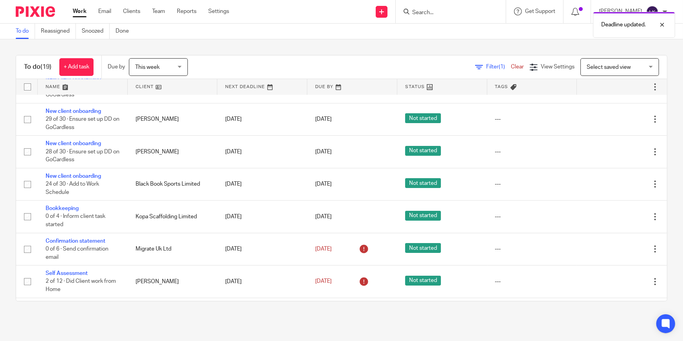
click at [27, 30] on link "To do" at bounding box center [25, 31] width 19 height 15
